Goal: Navigation & Orientation: Go to known website

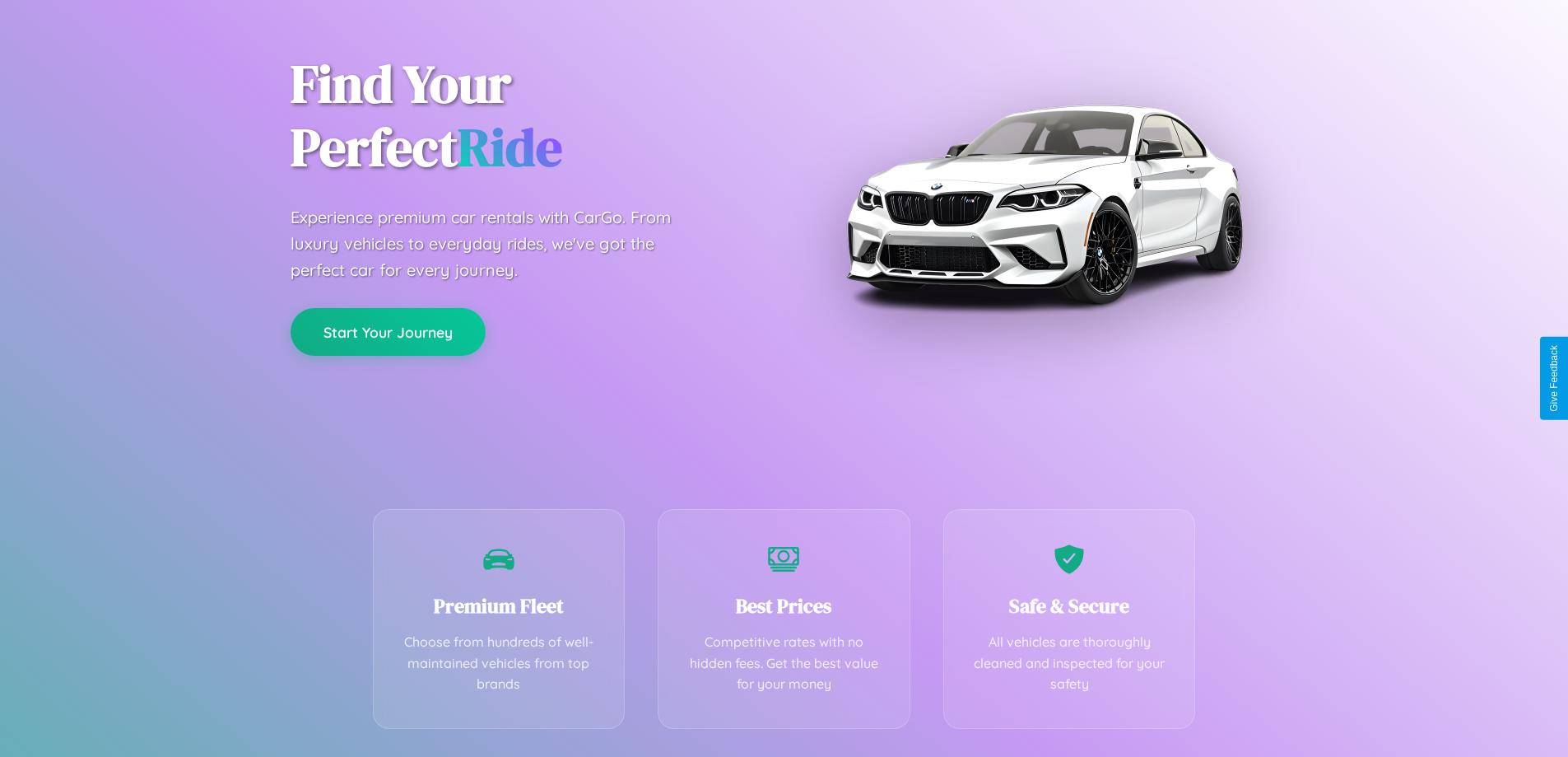
scroll to position [324, 0]
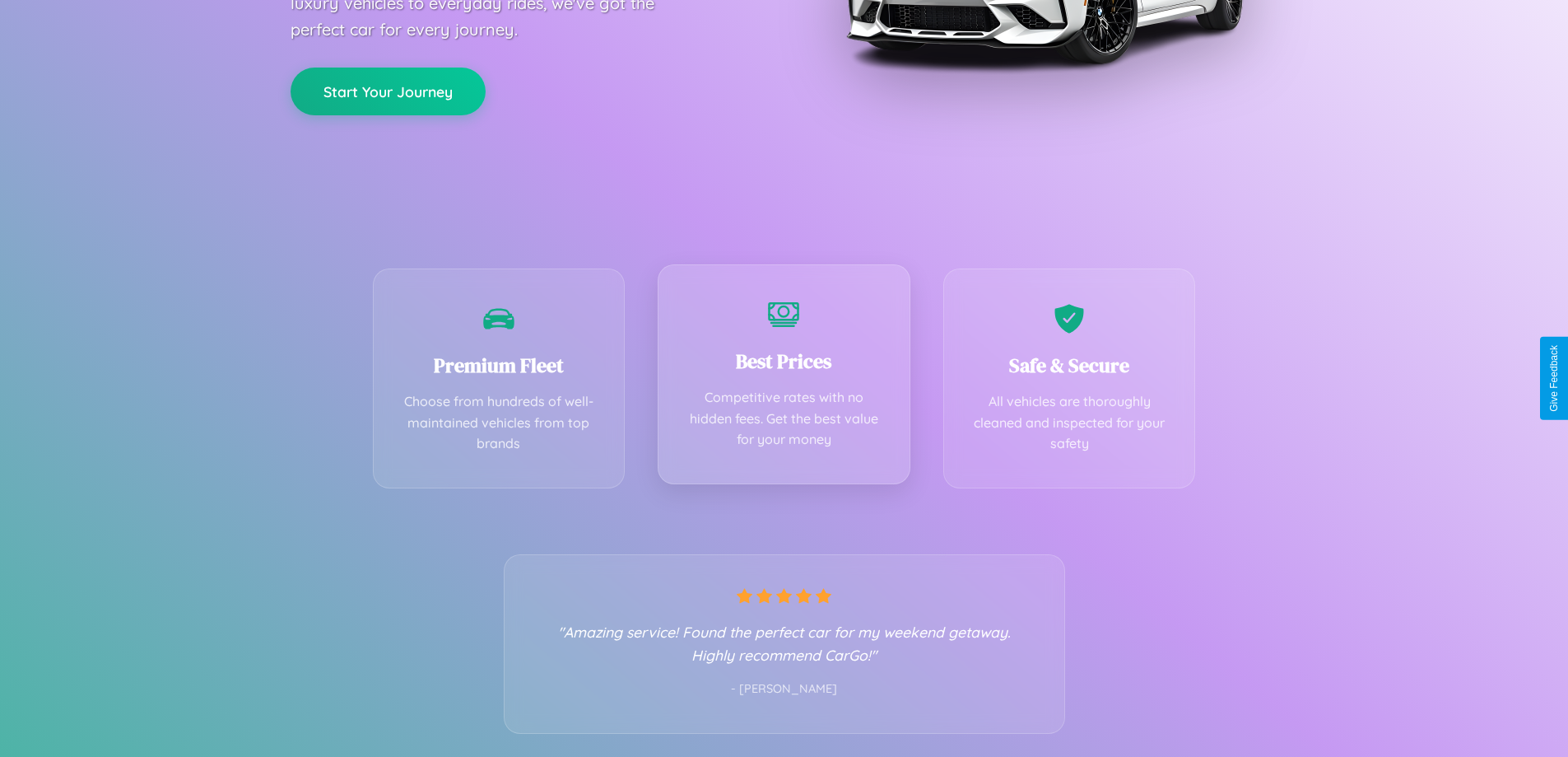
click at [784, 378] on div "Best Prices Competitive rates with no hidden fees. Get the best value for your …" at bounding box center [784, 373] width 253 height 220
click at [388, 91] on button "Start Your Journey" at bounding box center [388, 90] width 195 height 48
click at [388, 89] on button "Start Your Journey" at bounding box center [388, 90] width 195 height 48
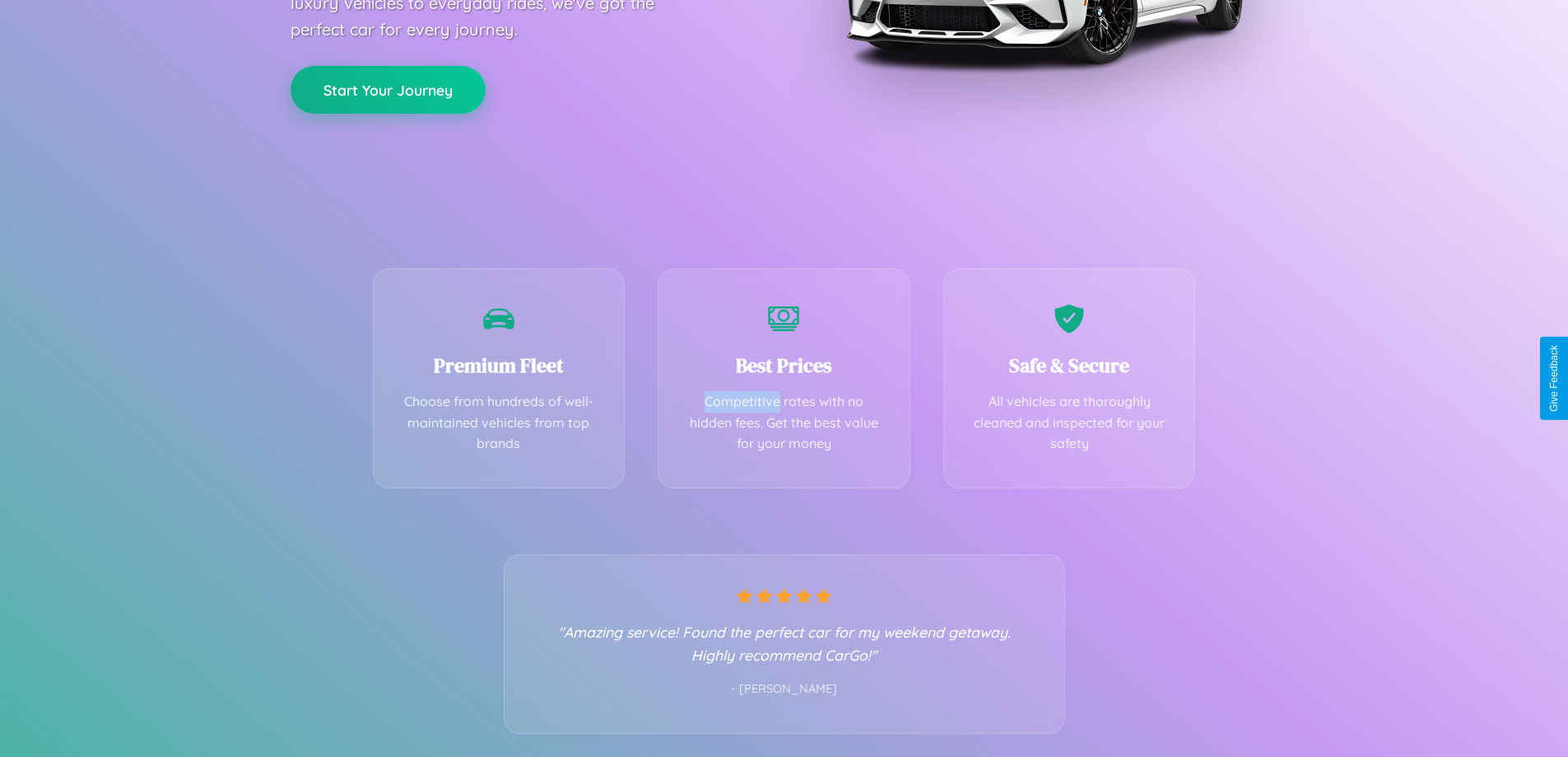
click at [388, 89] on button "Start Your Journey" at bounding box center [388, 90] width 195 height 48
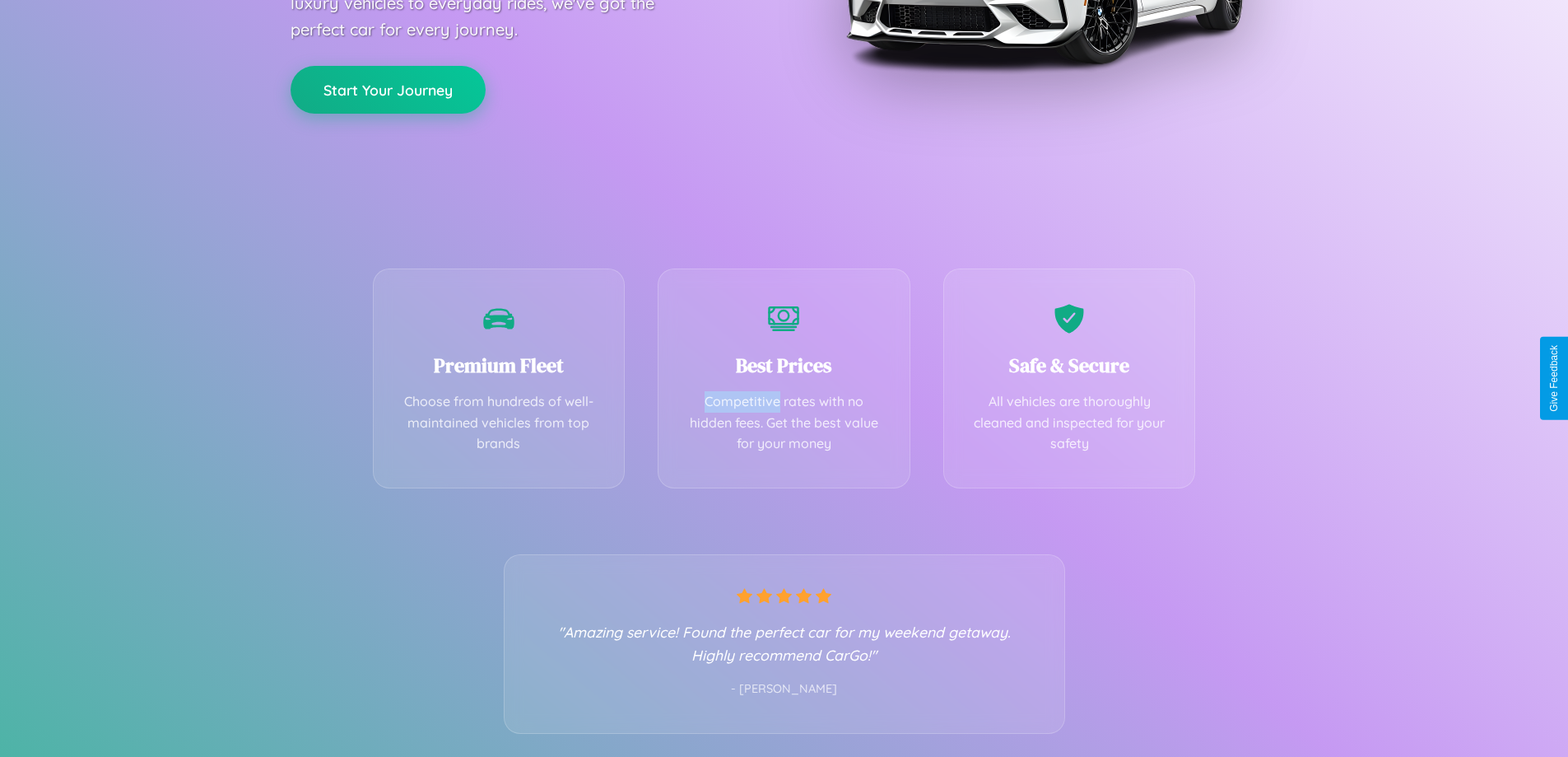
click at [388, 89] on button "Start Your Journey" at bounding box center [388, 90] width 195 height 48
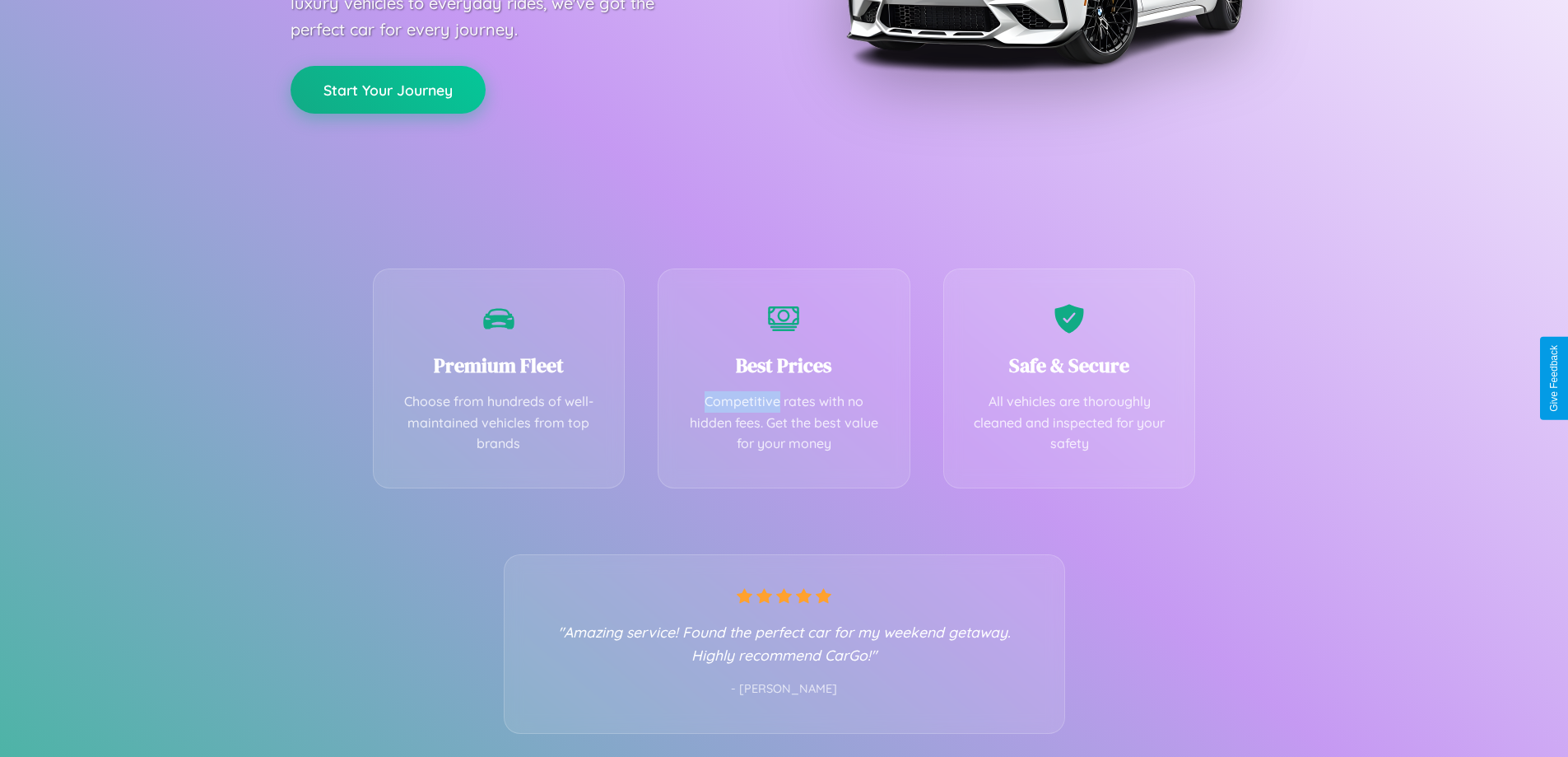
click at [388, 89] on button "Start Your Journey" at bounding box center [388, 90] width 195 height 48
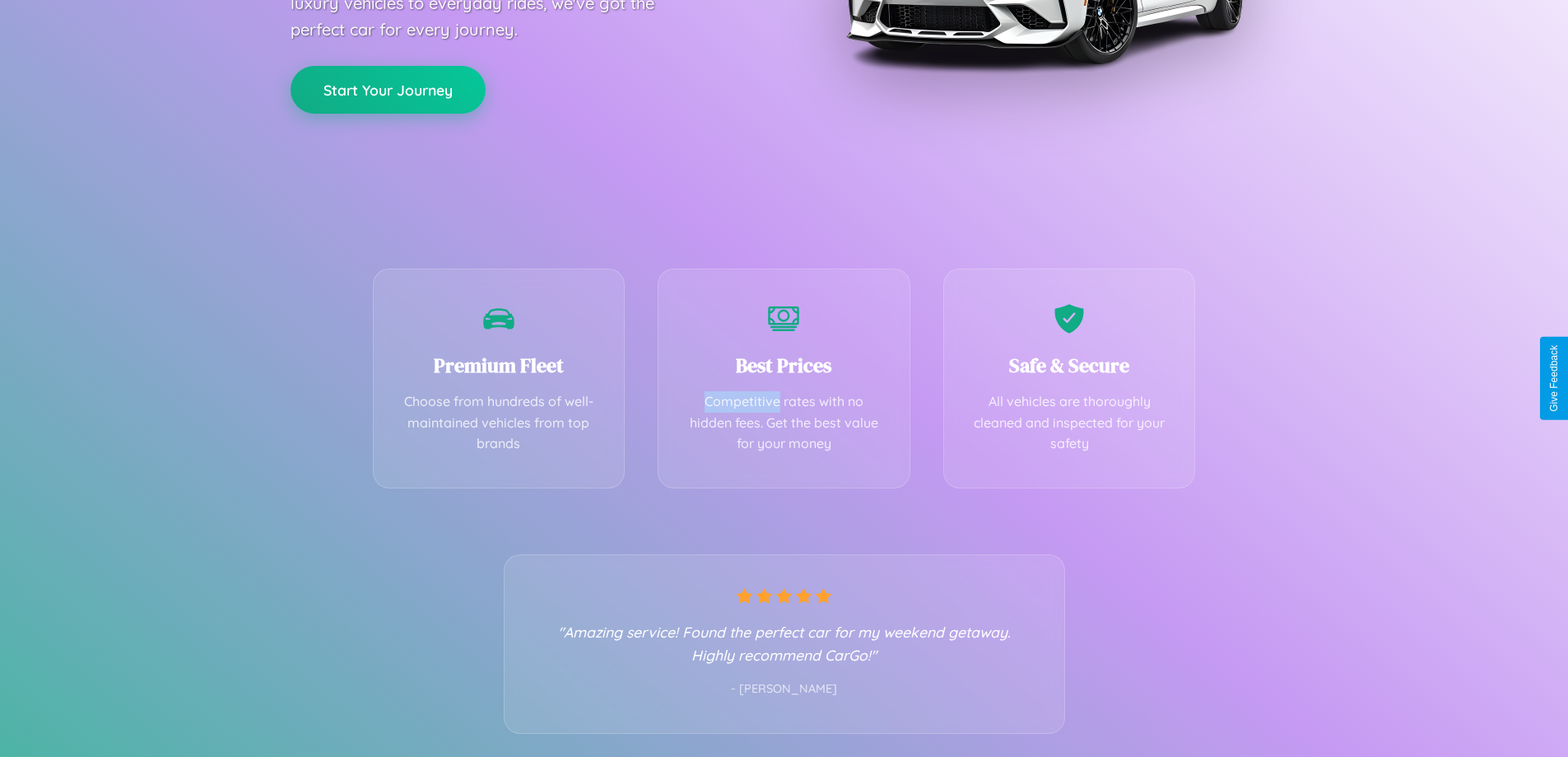
click at [388, 89] on button "Start Your Journey" at bounding box center [388, 90] width 195 height 48
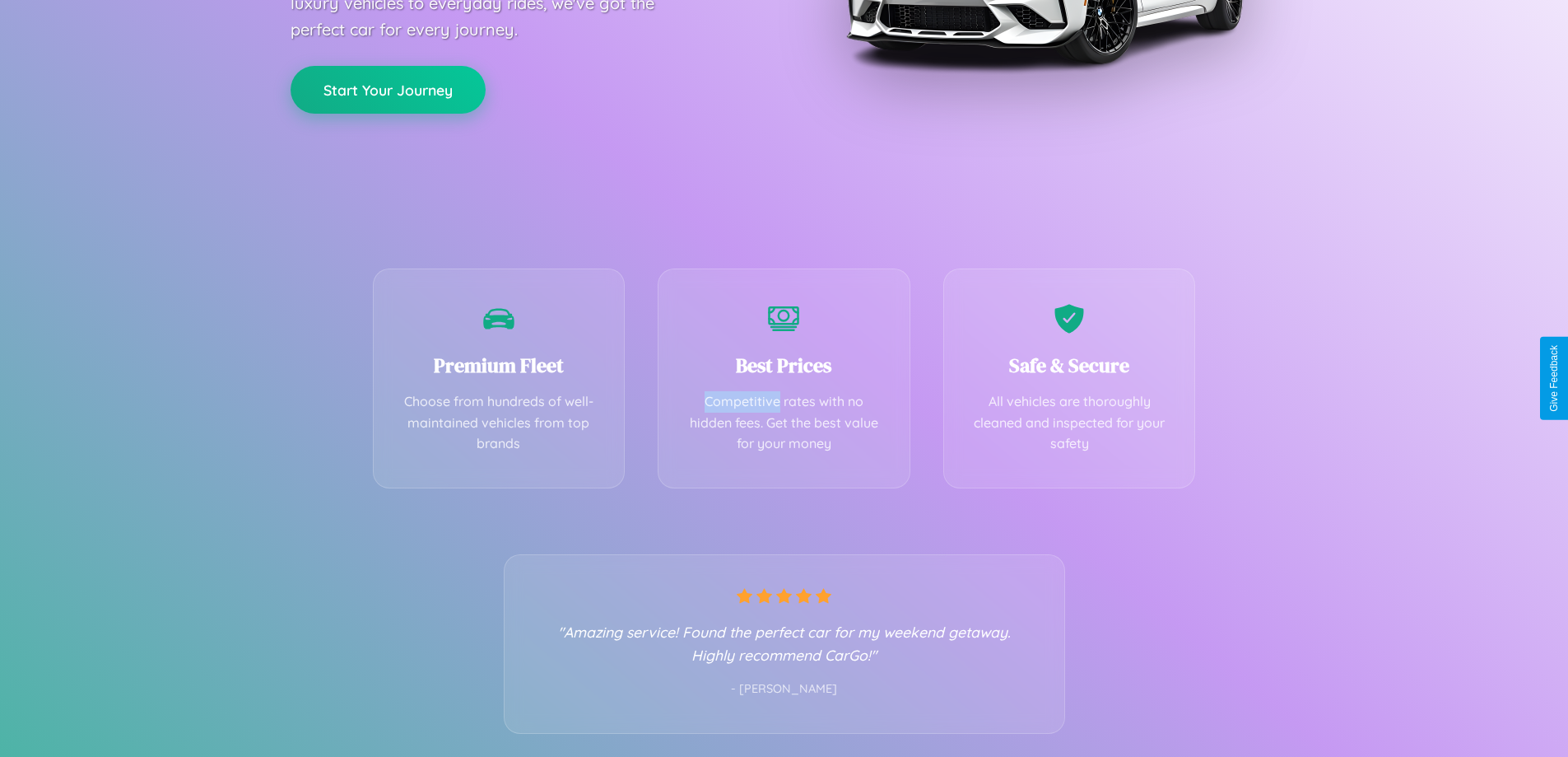
click at [388, 89] on button "Start Your Journey" at bounding box center [388, 90] width 195 height 48
